Goal: Information Seeking & Learning: Learn about a topic

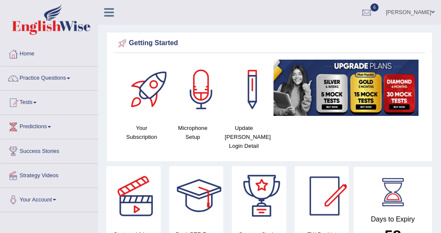
click at [70, 77] on span at bounding box center [68, 78] width 3 height 2
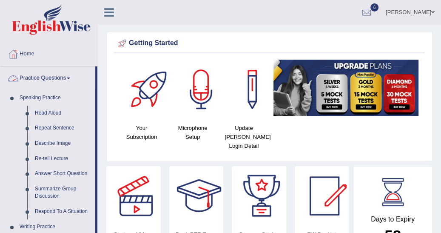
click at [73, 78] on link "Practice Questions" at bounding box center [47, 76] width 95 height 21
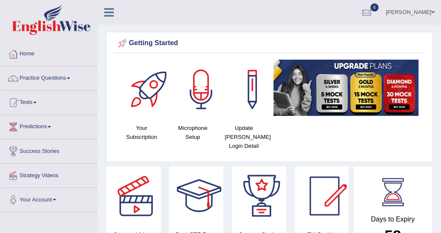
click at [51, 126] on span at bounding box center [49, 127] width 3 height 2
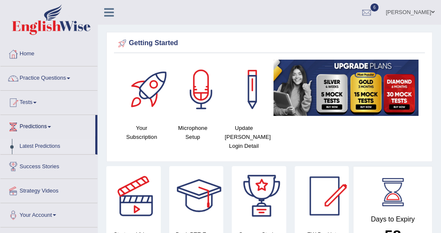
click at [51, 145] on link "Latest Predictions" at bounding box center [56, 146] width 80 height 15
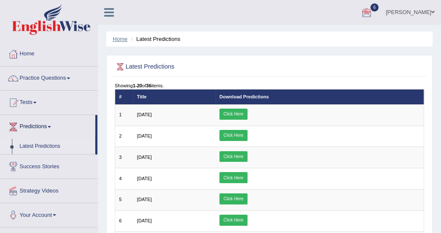
click at [116, 39] on link "Home" at bounding box center [120, 39] width 15 height 6
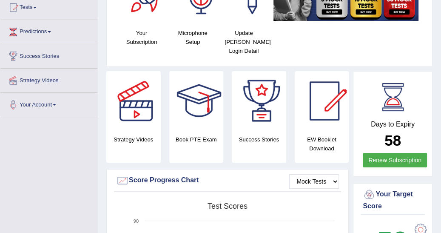
scroll to position [95, 0]
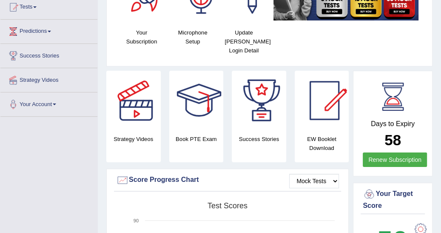
click at [324, 133] on div "EW Booklet Download" at bounding box center [322, 116] width 54 height 91
click at [329, 89] on div at bounding box center [325, 101] width 60 height 60
click at [325, 105] on div at bounding box center [325, 101] width 60 height 60
click at [328, 102] on div at bounding box center [325, 101] width 60 height 60
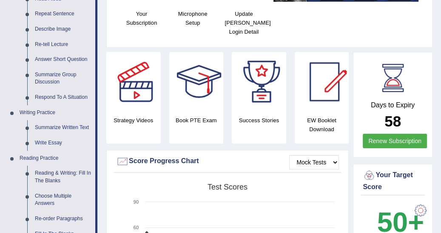
scroll to position [122, 0]
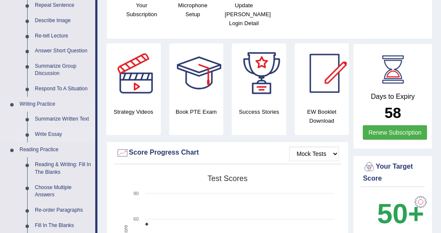
click at [58, 135] on link "Write Essay" at bounding box center [63, 134] width 64 height 15
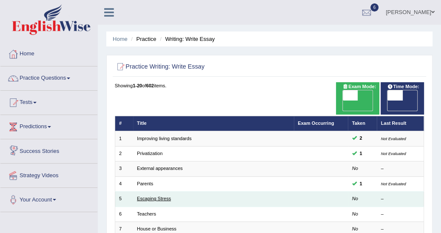
click at [156, 196] on link "Escaping Stress" at bounding box center [154, 198] width 34 height 5
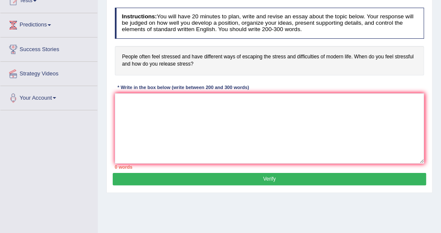
scroll to position [109, 0]
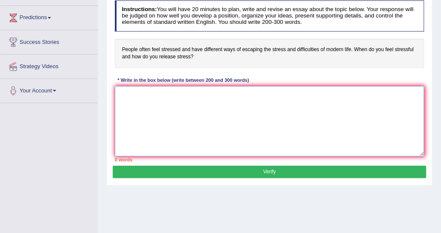
click at [125, 88] on textarea at bounding box center [270, 121] width 310 height 70
type textarea "T"
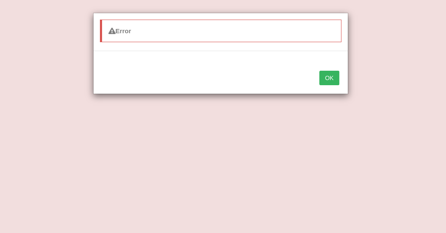
click at [330, 77] on button "OK" at bounding box center [329, 78] width 20 height 14
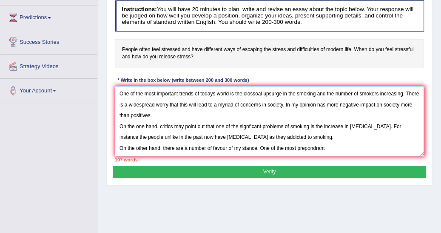
click at [326, 150] on textarea "One of the most important trends of todays world is the clossoal upsurge in the…" at bounding box center [270, 121] width 310 height 70
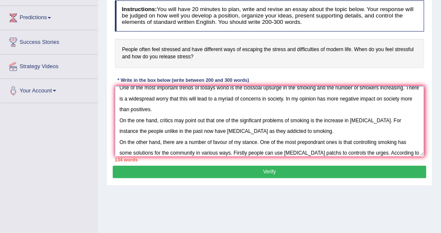
scroll to position [20, 0]
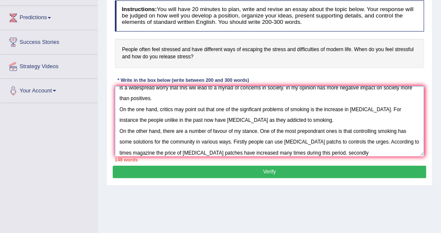
type textarea "One of the most important trends of todays world is the clossoal upsurge in the…"
click at [375, 171] on button "Verify" at bounding box center [269, 171] width 313 height 12
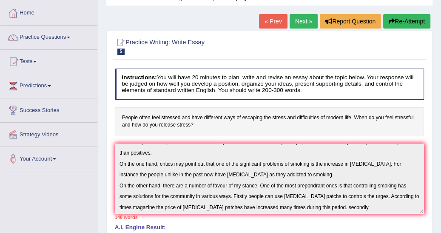
scroll to position [26, 0]
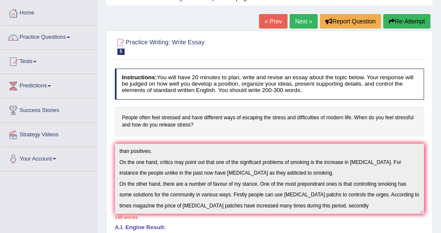
click at [297, 38] on h2 "Practice Writing: Write Essay 5 Escaping Stress" at bounding box center [211, 46] width 192 height 18
click at [401, 20] on button "Re-Attempt" at bounding box center [406, 21] width 47 height 14
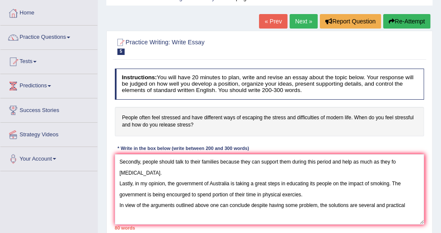
type textarea "Secondly, people should talk to their families because they can support them du…"
